Goal: Information Seeking & Learning: Learn about a topic

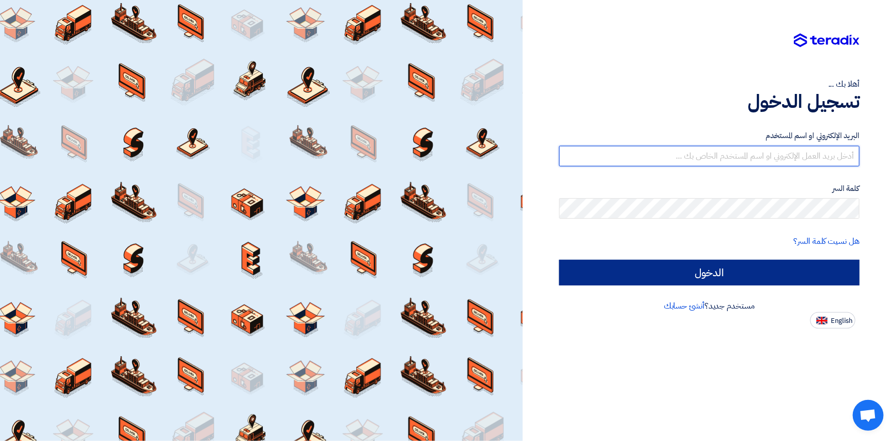
type input "[PERSON_NAME][EMAIL_ADDRESS][PERSON_NAME][DOMAIN_NAME]"
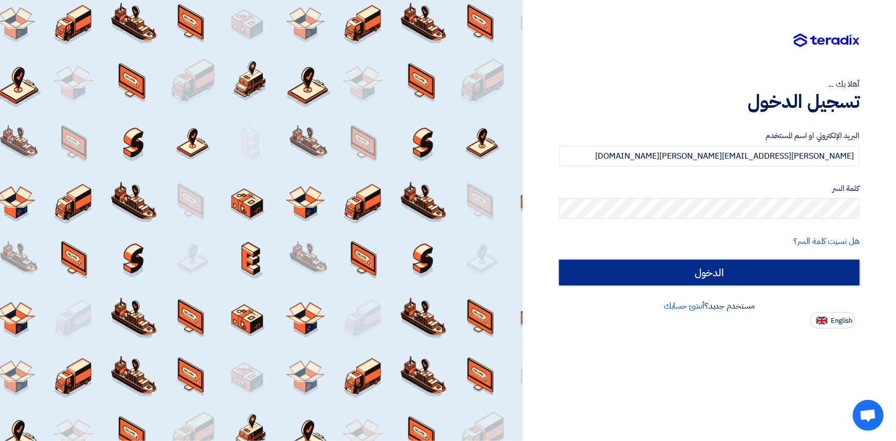
click at [743, 272] on input "الدخول" at bounding box center [709, 273] width 300 height 26
type input "Sign in"
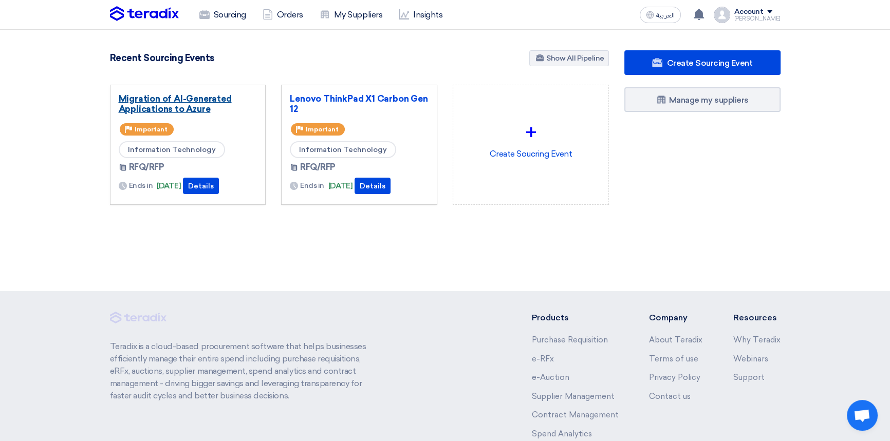
click at [164, 96] on link "Migration of AI-Generated Applications to Azure" at bounding box center [188, 103] width 139 height 21
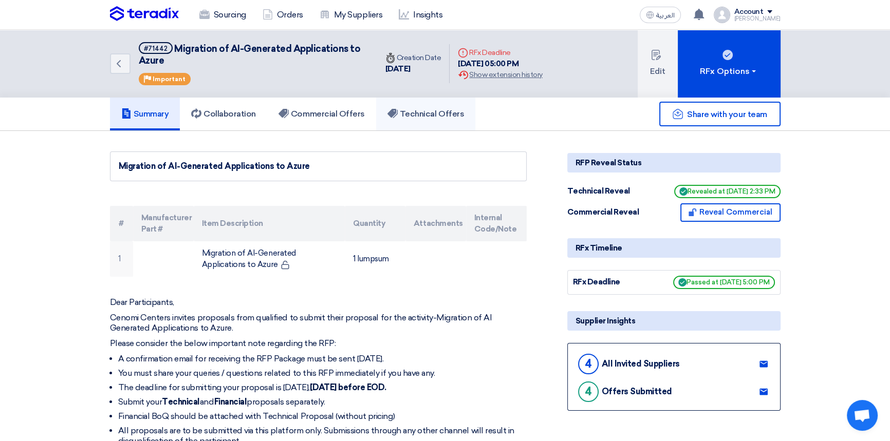
click at [410, 112] on h5 "Technical Offers" at bounding box center [425, 114] width 77 height 10
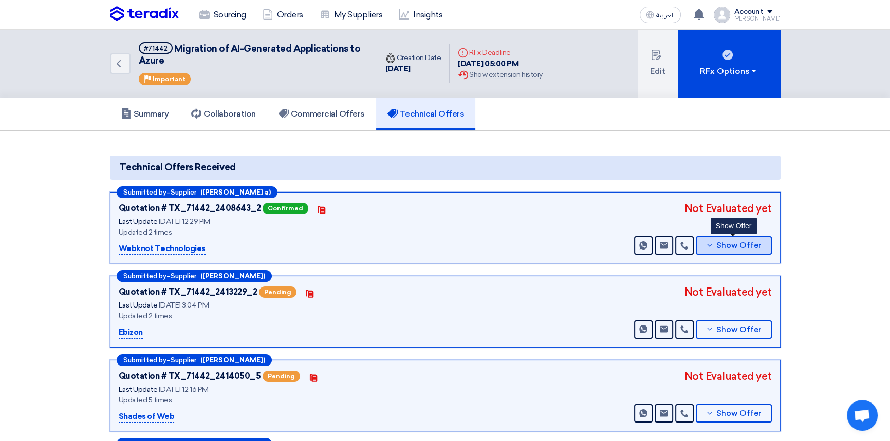
click at [719, 245] on span "Show Offer" at bounding box center [738, 246] width 45 height 8
